Goal: Navigation & Orientation: Find specific page/section

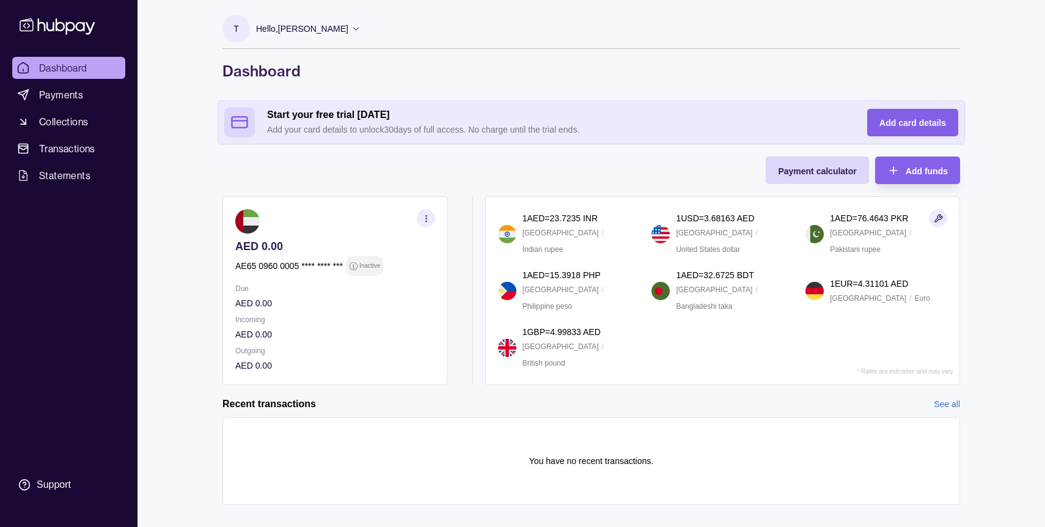
click at [903, 122] on span "Add card details" at bounding box center [912, 123] width 67 height 10
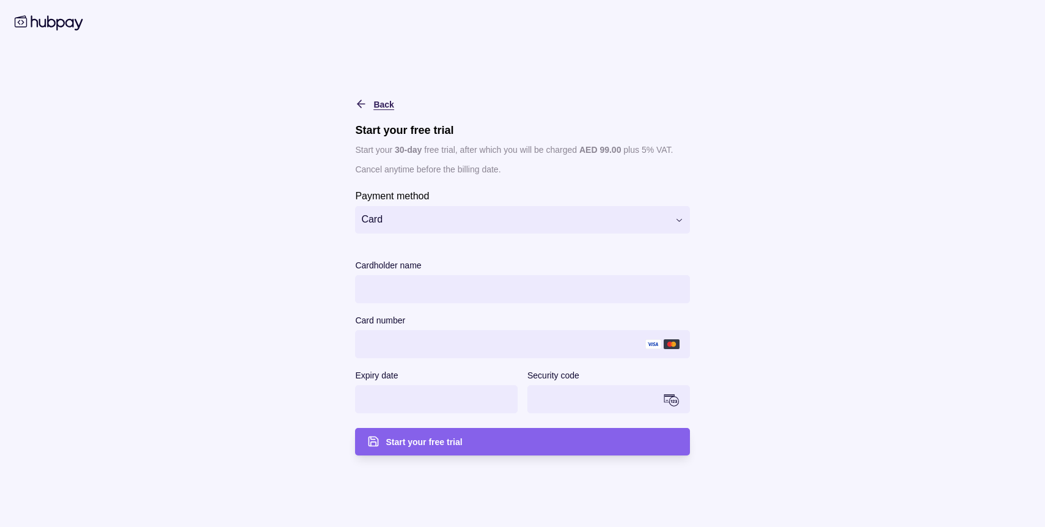
click at [360, 101] on icon "button" at bounding box center [361, 104] width 12 height 12
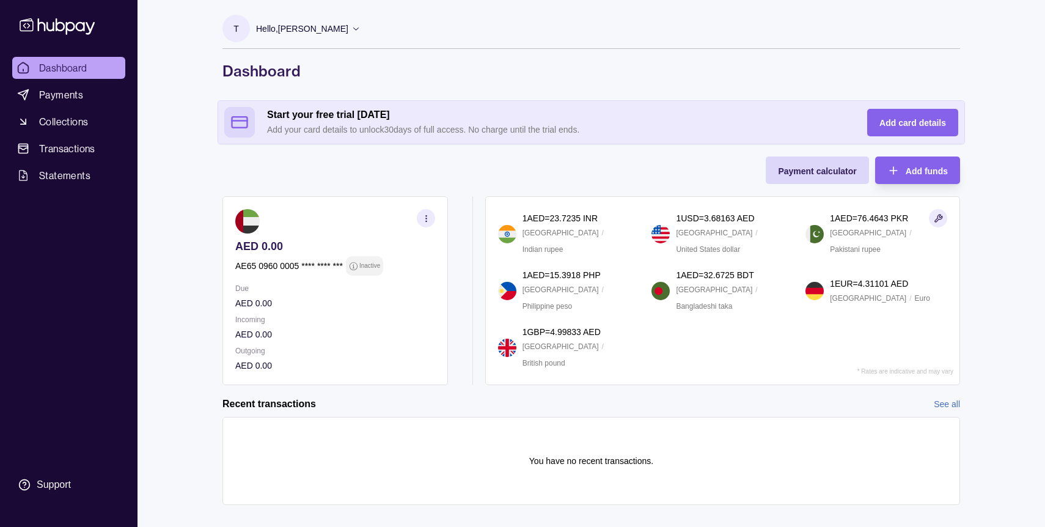
scroll to position [18, 0]
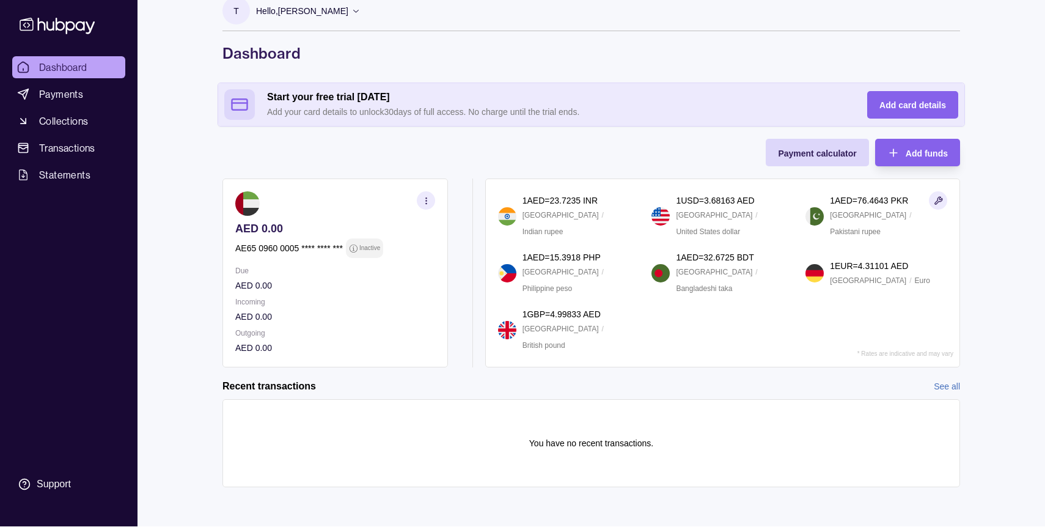
click at [421, 194] on section "button" at bounding box center [426, 200] width 18 height 18
click at [299, 229] on link "View account details" at bounding box center [296, 230] width 78 height 13
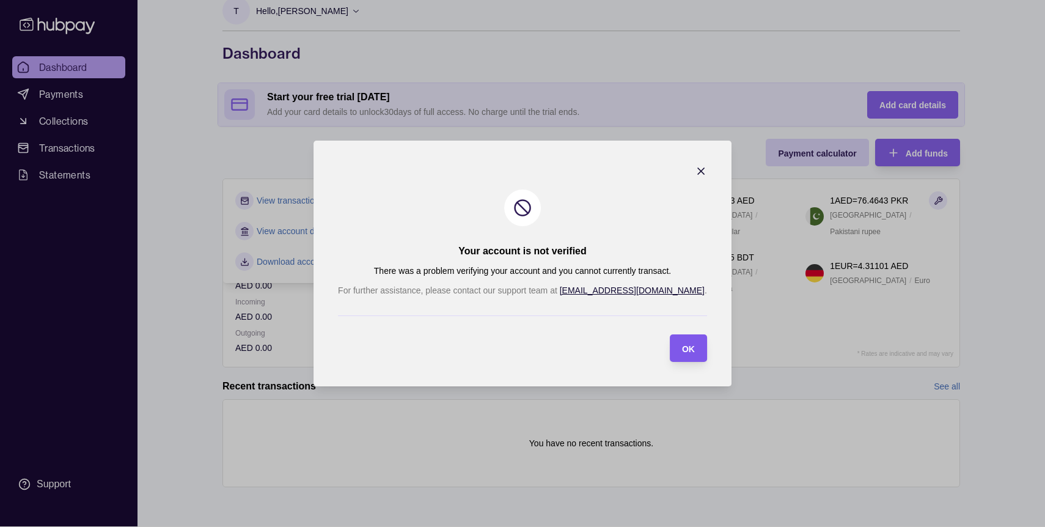
click at [682, 349] on span "OK" at bounding box center [688, 349] width 13 height 10
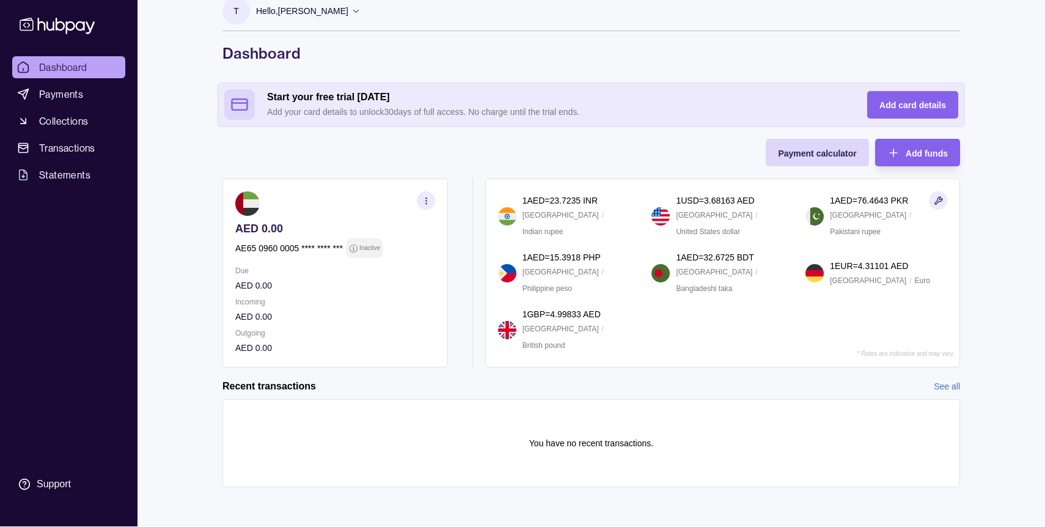
click at [298, 8] on p "Hello, Tonye Anyanwu" at bounding box center [302, 10] width 92 height 13
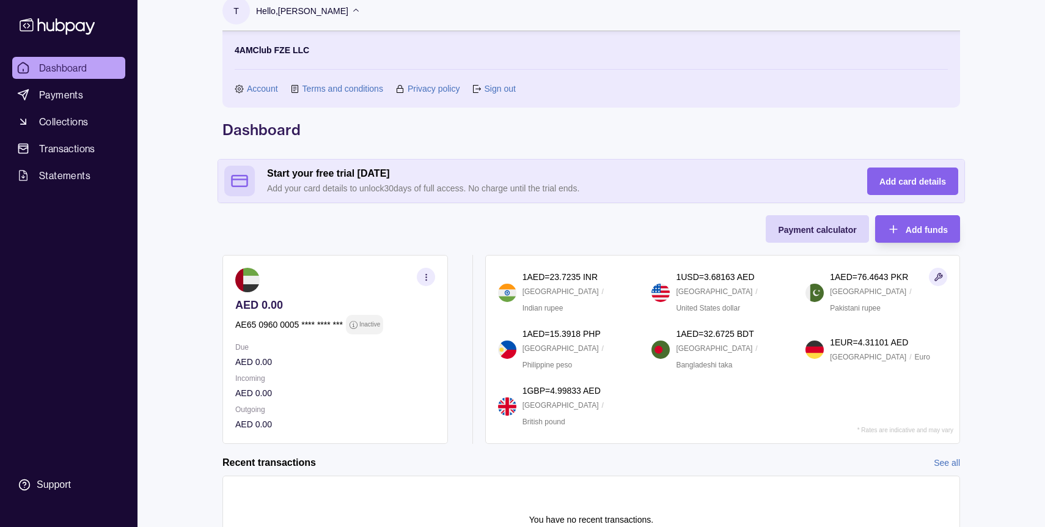
click at [256, 87] on link "Account" at bounding box center [262, 88] width 31 height 13
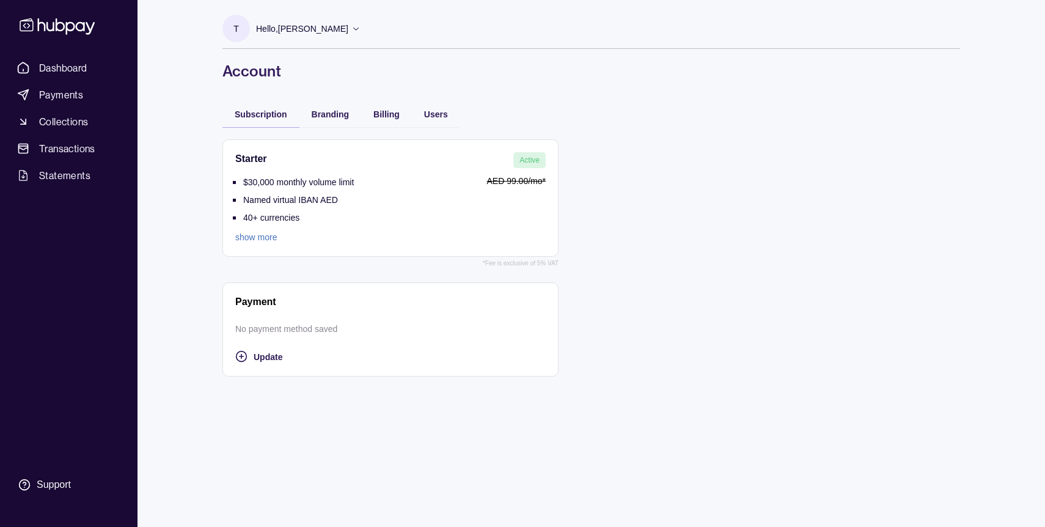
click at [250, 239] on link "show more" at bounding box center [294, 236] width 119 height 13
click at [258, 354] on span "Update" at bounding box center [268, 357] width 29 height 10
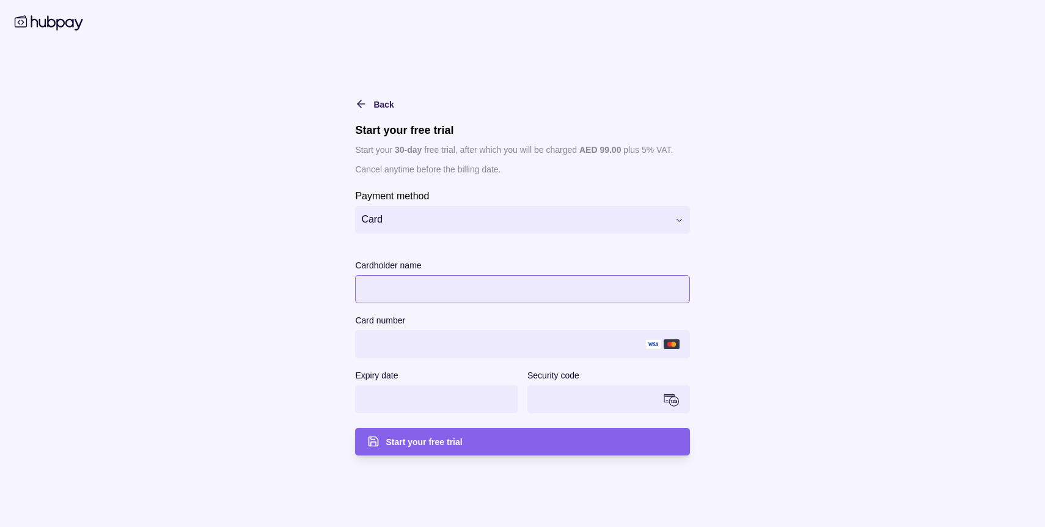
click at [390, 294] on iframe at bounding box center [522, 288] width 333 height 27
click at [458, 444] on span "Start your free trial" at bounding box center [423, 442] width 76 height 10
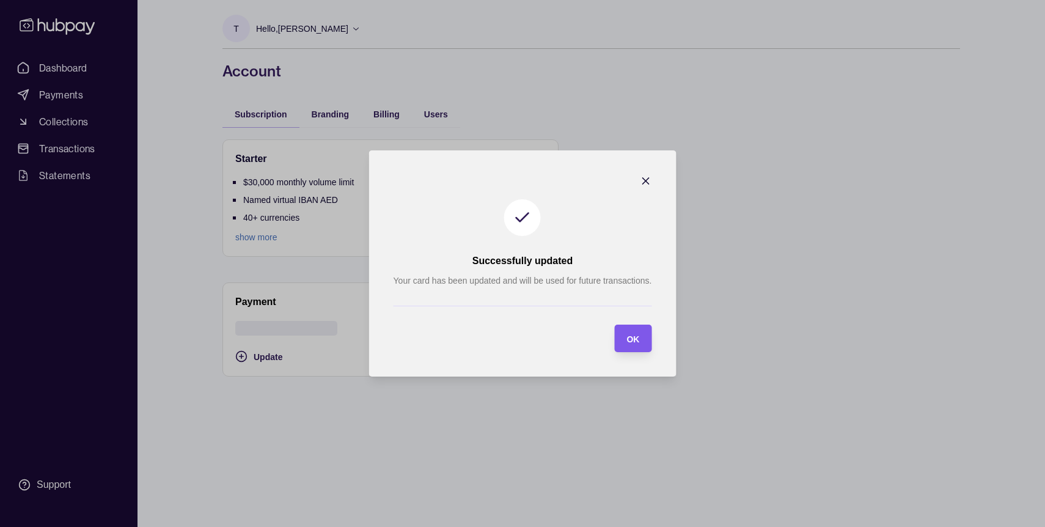
click at [634, 338] on span "OK" at bounding box center [632, 339] width 13 height 10
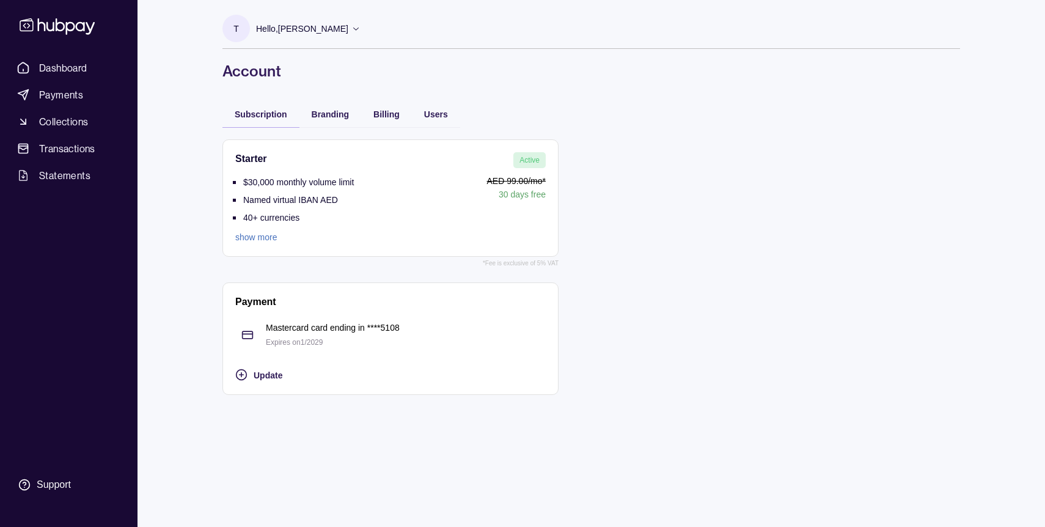
click at [262, 238] on link "show more" at bounding box center [294, 236] width 119 height 13
click at [80, 68] on span "Dashboard" at bounding box center [63, 67] width 48 height 15
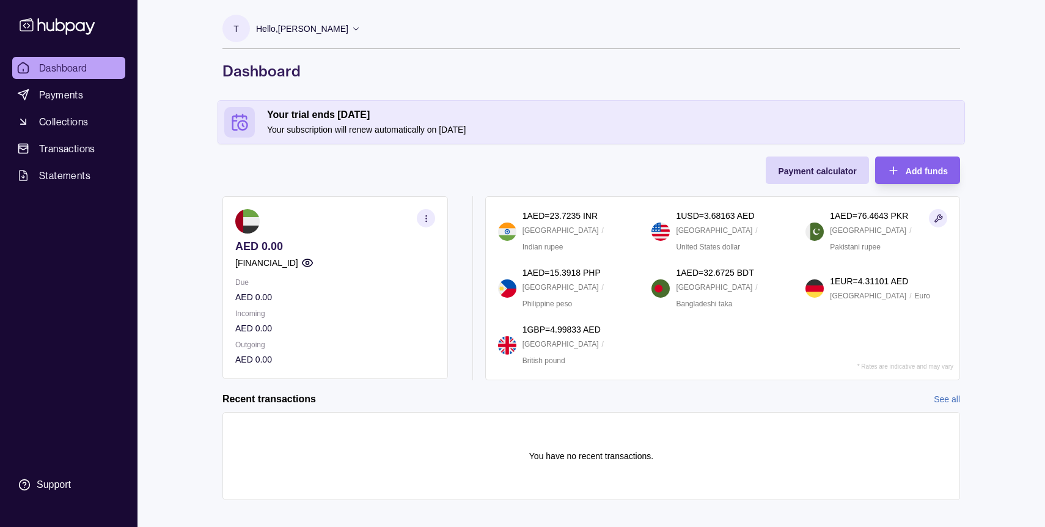
click at [313, 262] on icon "button" at bounding box center [307, 263] width 12 height 12
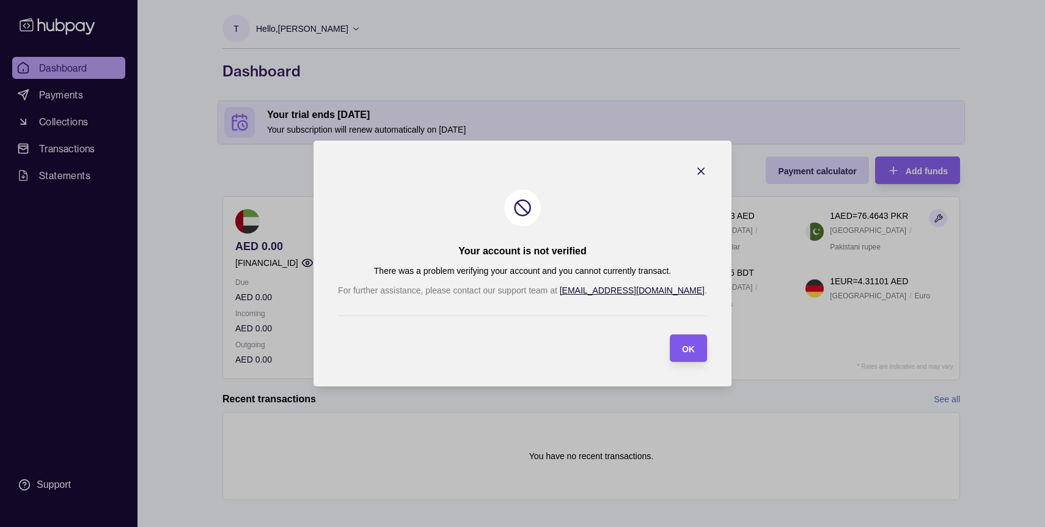
click at [682, 345] on span "OK" at bounding box center [688, 349] width 13 height 10
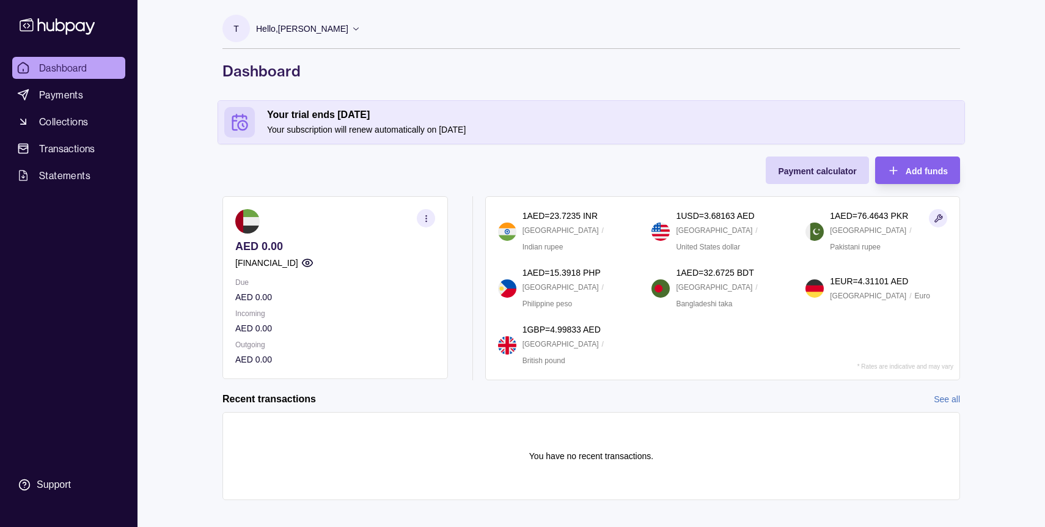
click at [308, 263] on circle "button" at bounding box center [306, 262] width 3 height 3
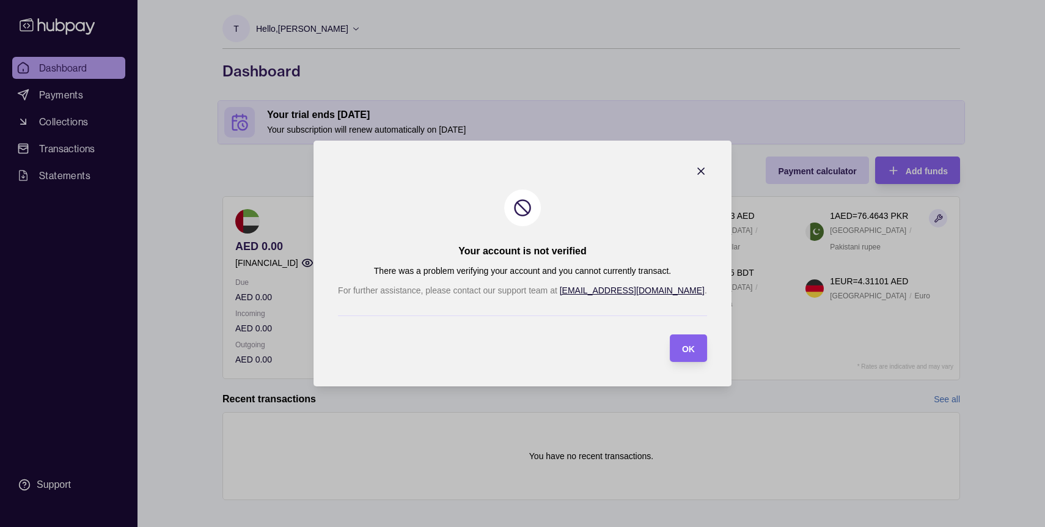
click at [695, 172] on icon "button" at bounding box center [701, 171] width 12 height 12
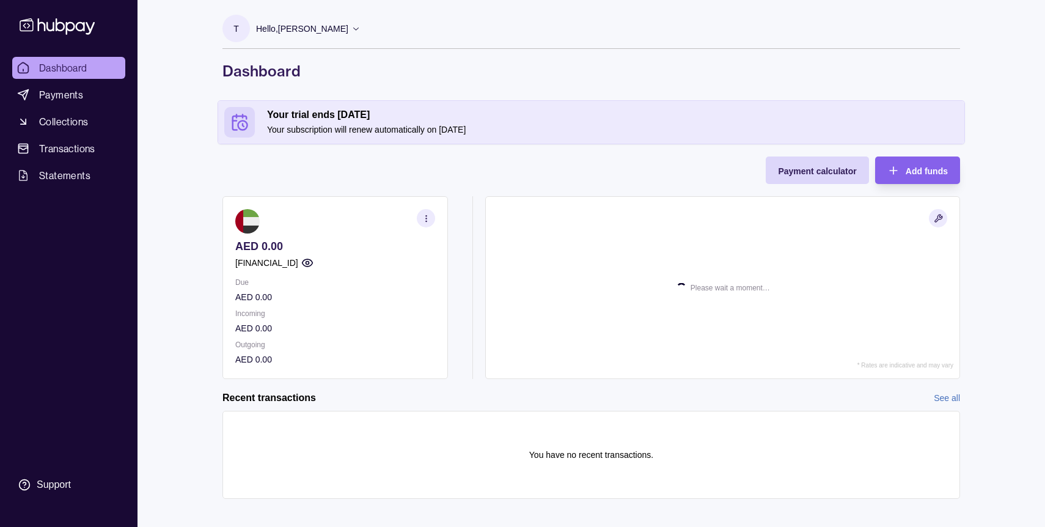
click at [312, 261] on icon "button" at bounding box center [307, 262] width 10 height 7
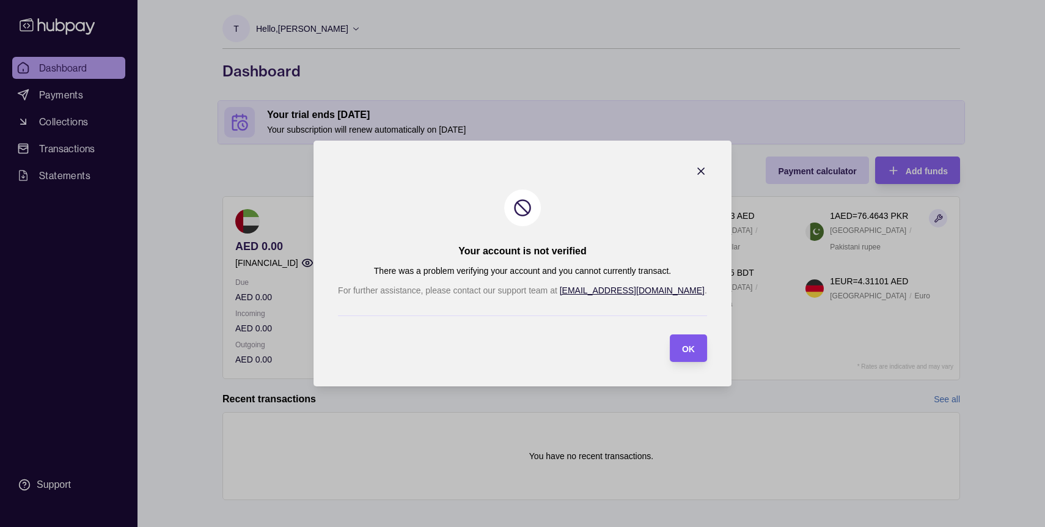
click at [682, 345] on span "OK" at bounding box center [688, 349] width 13 height 10
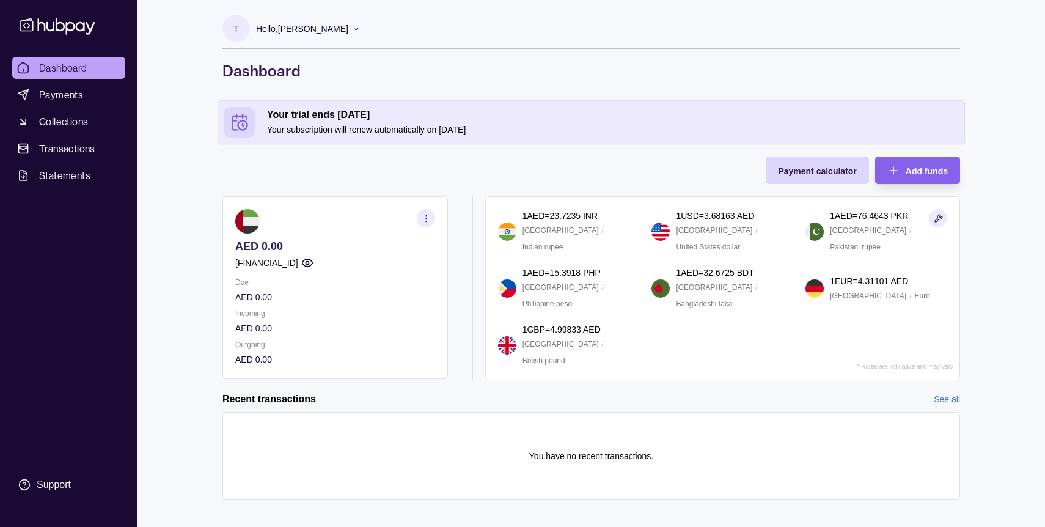
click at [298, 264] on p "[FINANCIAL_ID]" at bounding box center [266, 262] width 63 height 13
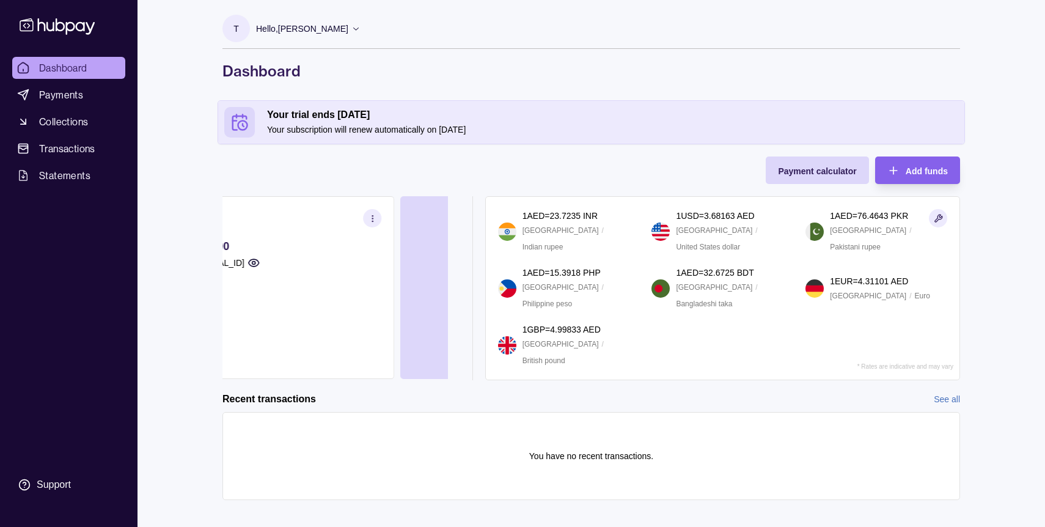
click at [244, 264] on p "[FINANCIAL_ID]" at bounding box center [212, 262] width 63 height 13
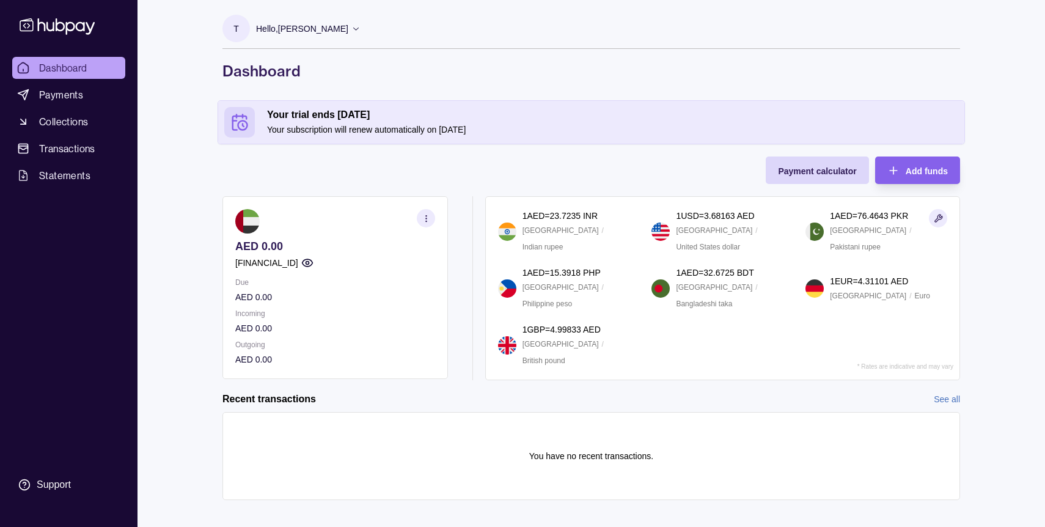
click at [422, 214] on icon "button" at bounding box center [425, 218] width 9 height 9
click at [307, 217] on link "View transactions" at bounding box center [290, 217] width 67 height 13
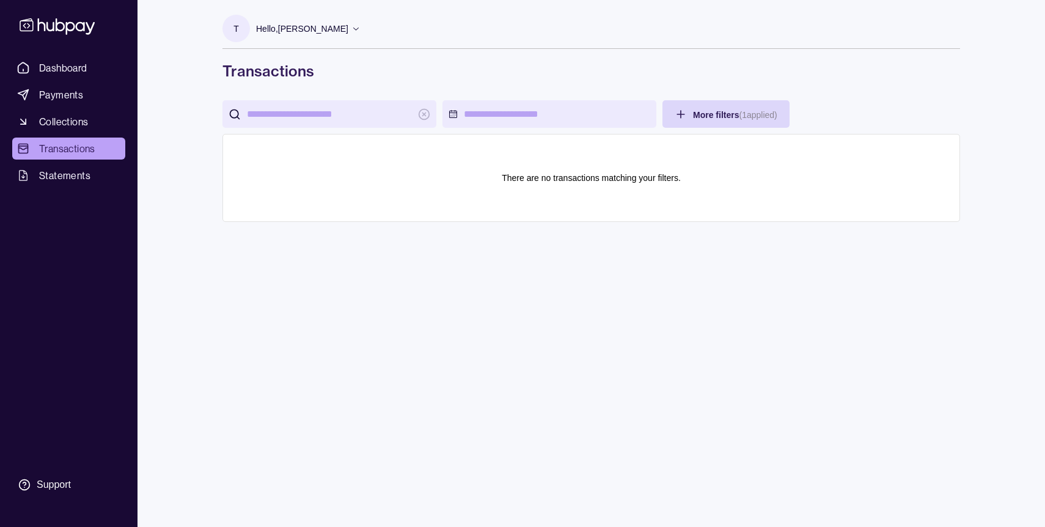
click at [49, 54] on div "Dashboard Payments Collections Transactions Statements Support" at bounding box center [68, 263] width 137 height 527
click at [55, 85] on link "Payments" at bounding box center [68, 95] width 113 height 22
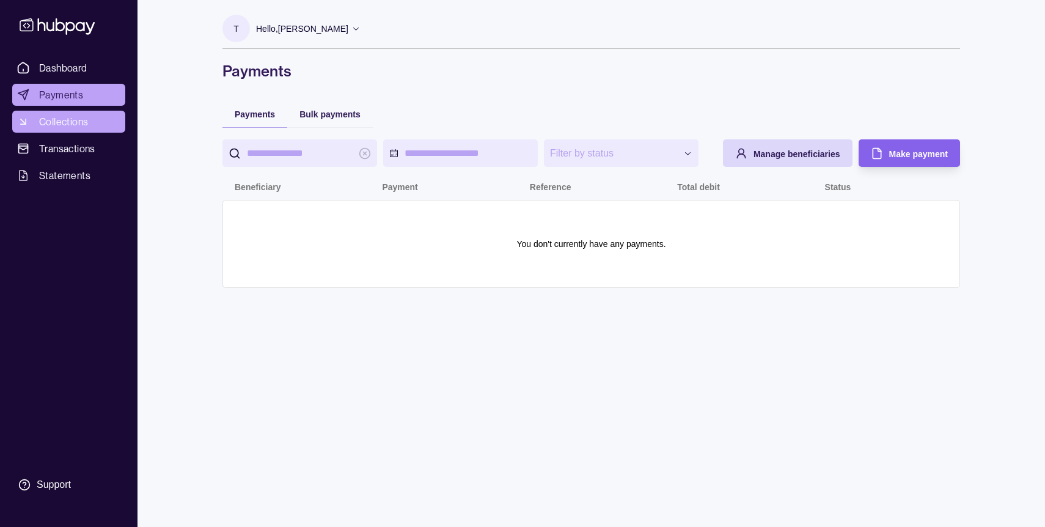
click at [65, 117] on span "Collections" at bounding box center [63, 121] width 49 height 15
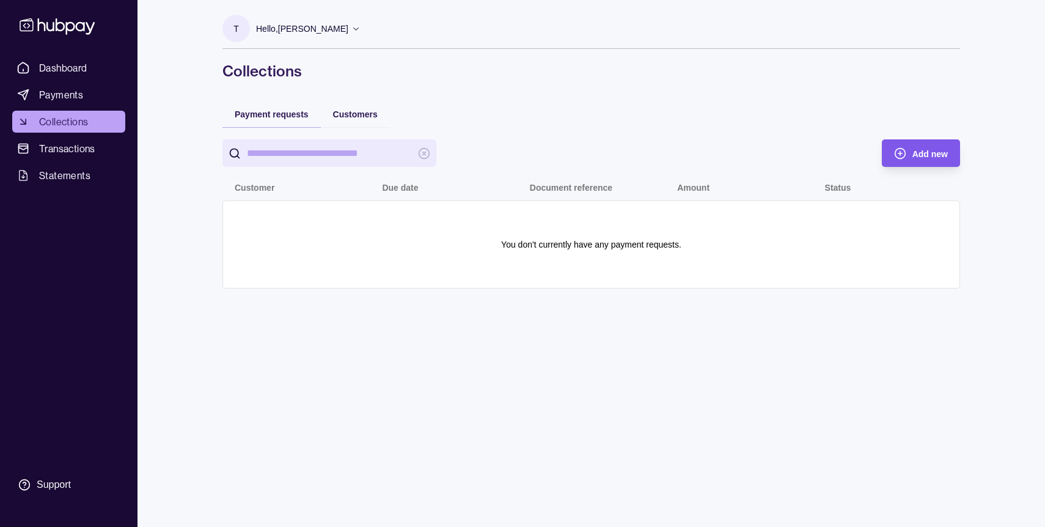
click at [894, 148] on icon "button" at bounding box center [900, 153] width 12 height 12
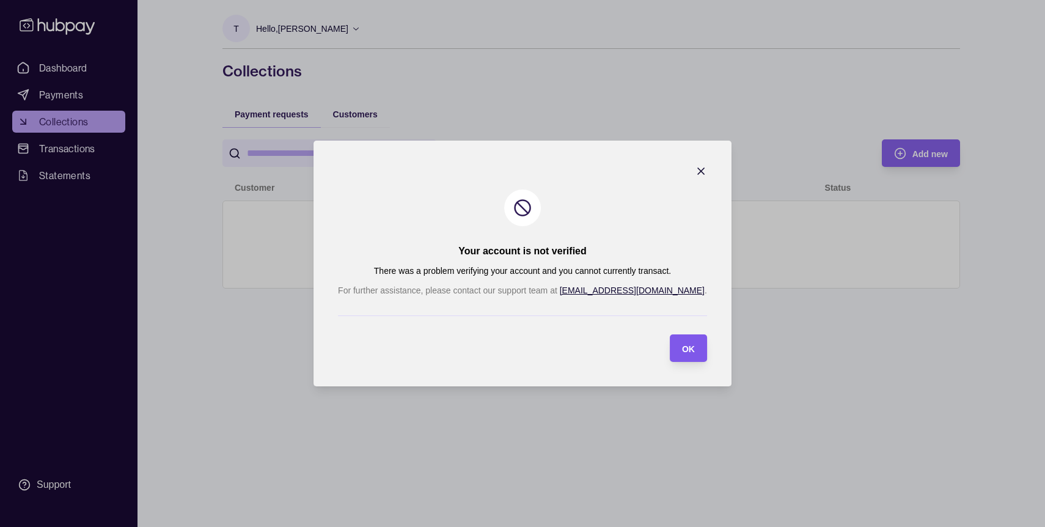
click at [682, 346] on span "OK" at bounding box center [688, 349] width 13 height 10
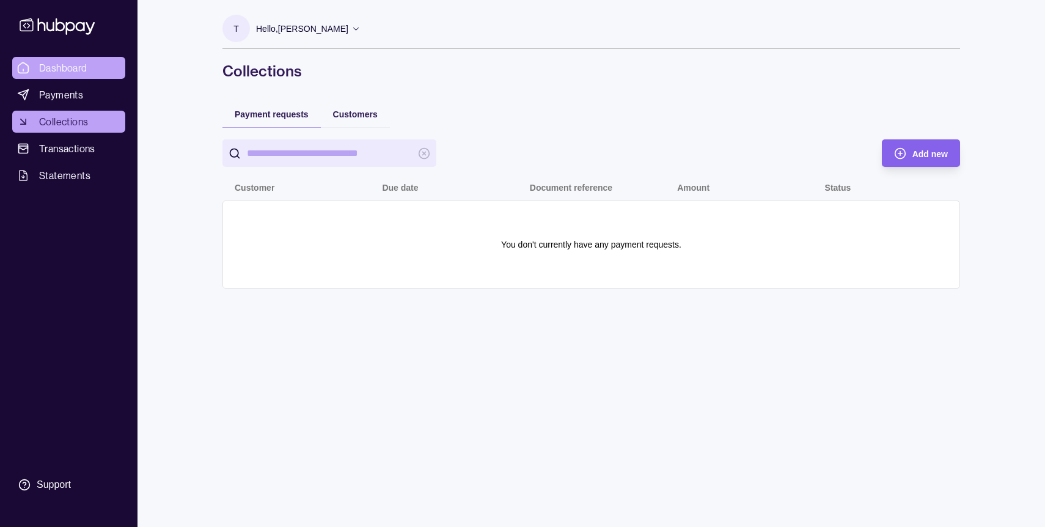
click at [40, 71] on span "Dashboard" at bounding box center [63, 67] width 48 height 15
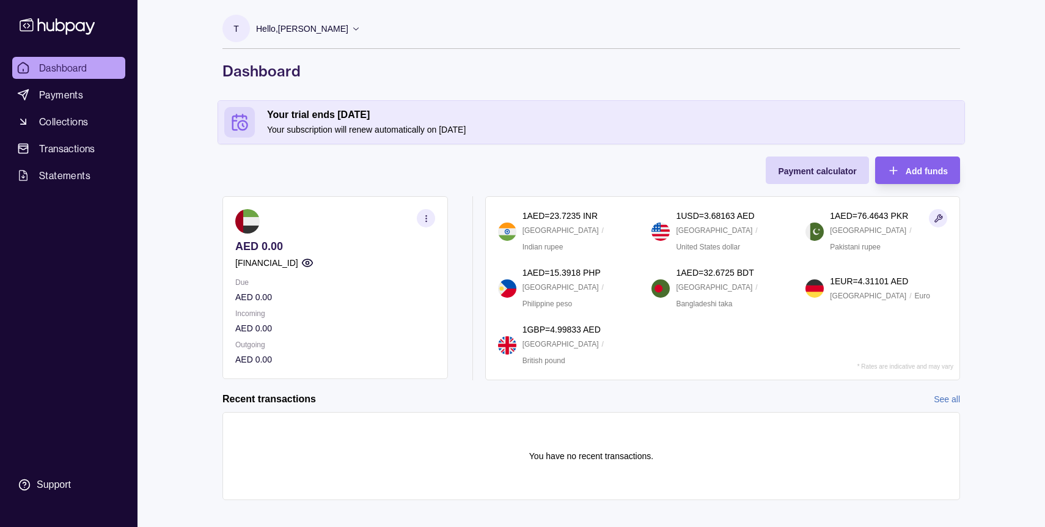
click at [298, 262] on p "[FINANCIAL_ID]" at bounding box center [266, 262] width 63 height 13
click at [292, 260] on p "[FINANCIAL_ID]" at bounding box center [266, 262] width 63 height 13
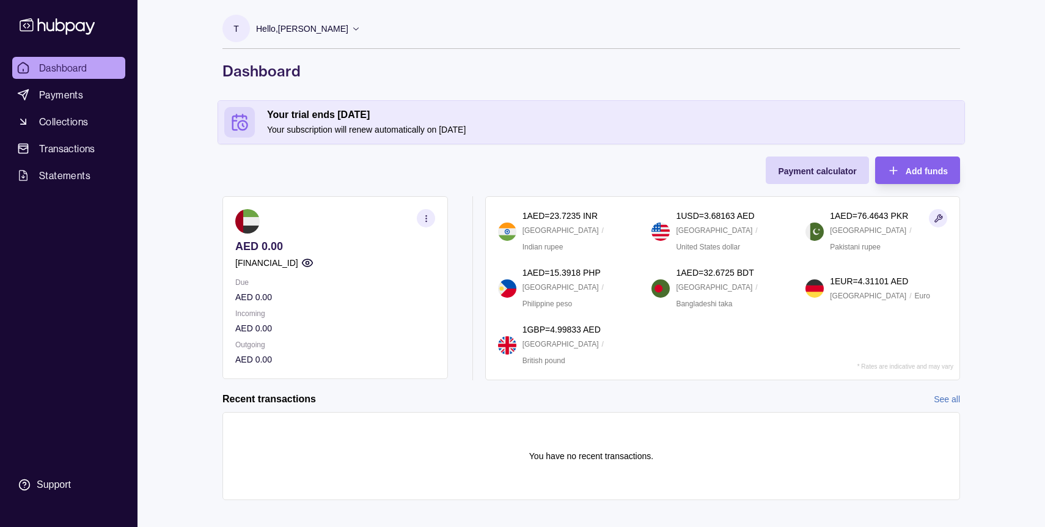
click at [292, 260] on p "[FINANCIAL_ID]" at bounding box center [266, 262] width 63 height 13
click at [294, 27] on p "Hello, [PERSON_NAME]" at bounding box center [302, 28] width 92 height 13
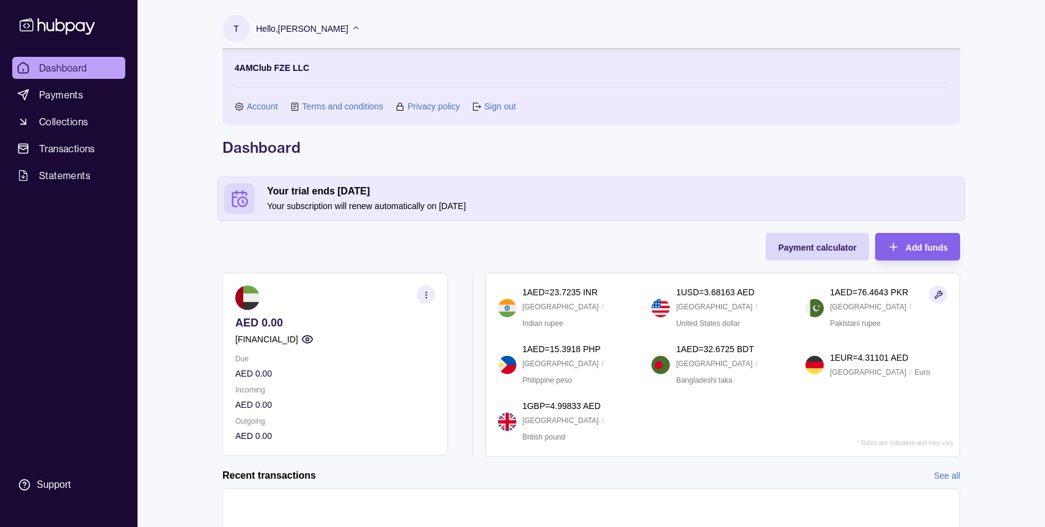
click at [294, 27] on p "Hello, [PERSON_NAME]" at bounding box center [302, 28] width 92 height 13
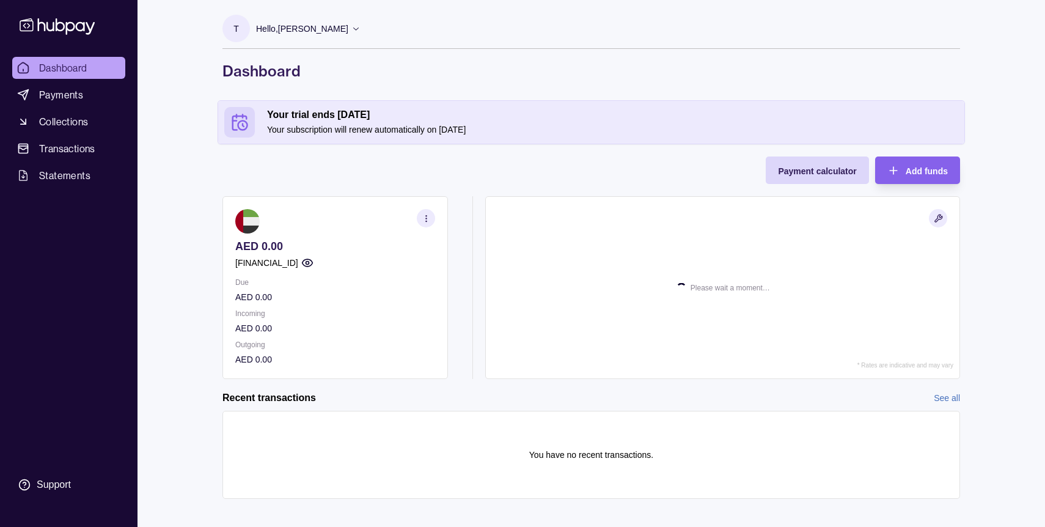
click at [315, 205] on section "AED 0.00 [FINANCIAL_ID] Due AED 0.00 Incoming AED 0.00 Outgoing AED 0.00" at bounding box center [334, 287] width 225 height 183
click at [308, 270] on section "AED 0.00 [FINANCIAL_ID] Due AED 0.00 Incoming AED 0.00 Outgoing AED 0.00" at bounding box center [334, 287] width 225 height 183
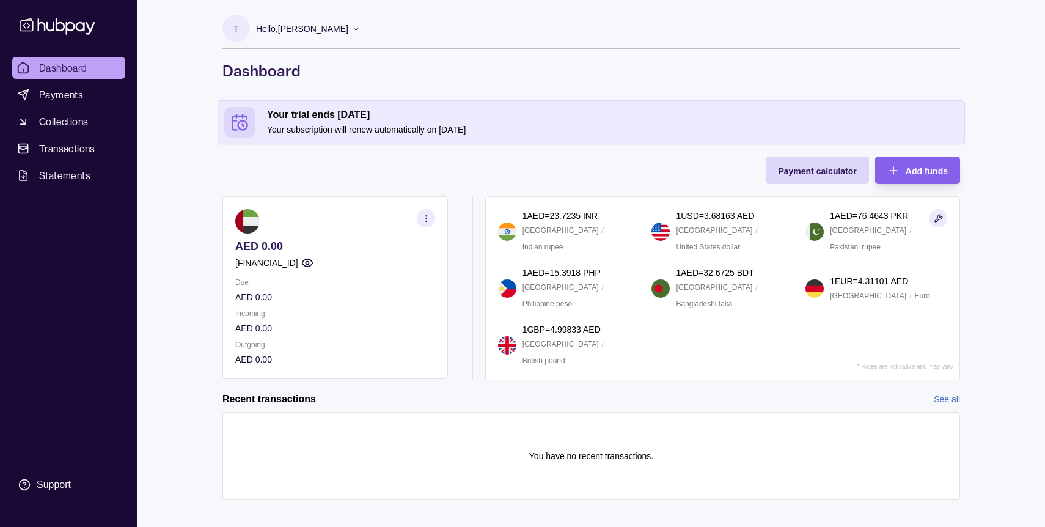
click at [298, 261] on p "[FINANCIAL_ID]" at bounding box center [266, 262] width 63 height 13
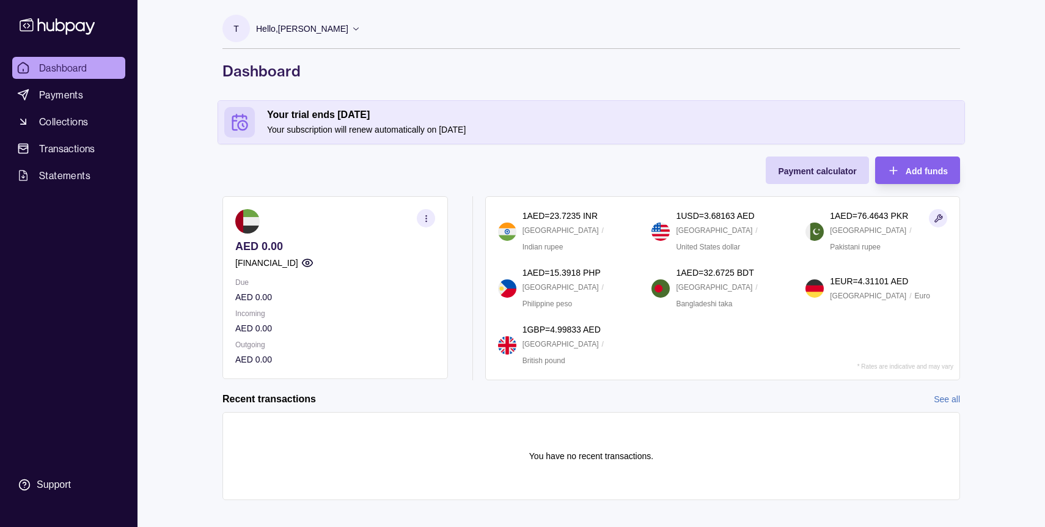
click at [363, 262] on div "[FINANCIAL_ID]" at bounding box center [335, 262] width 200 height 13
